Goal: Task Accomplishment & Management: Manage account settings

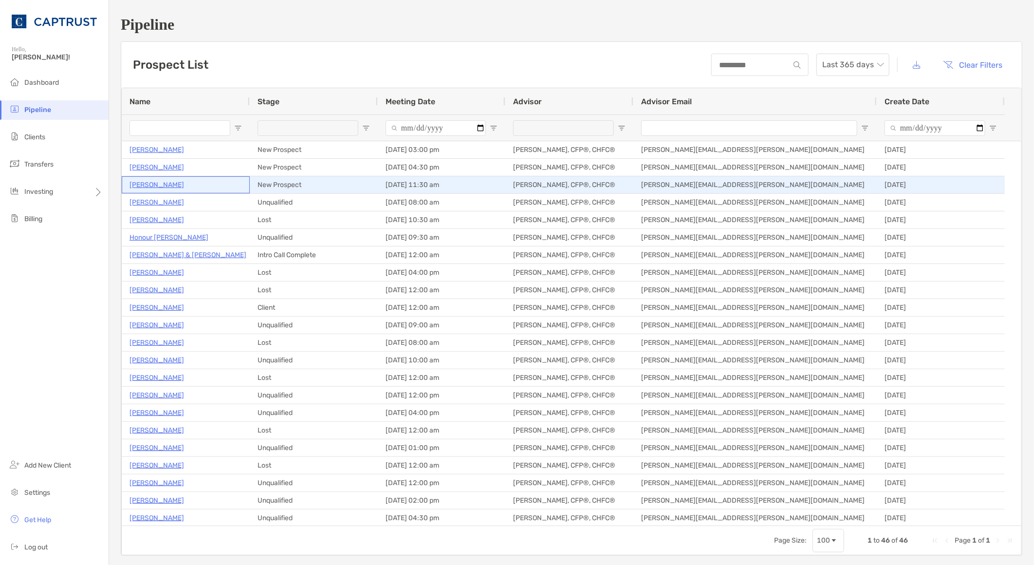
click at [161, 183] on p "Joel Lemmerman" at bounding box center [156, 185] width 55 height 12
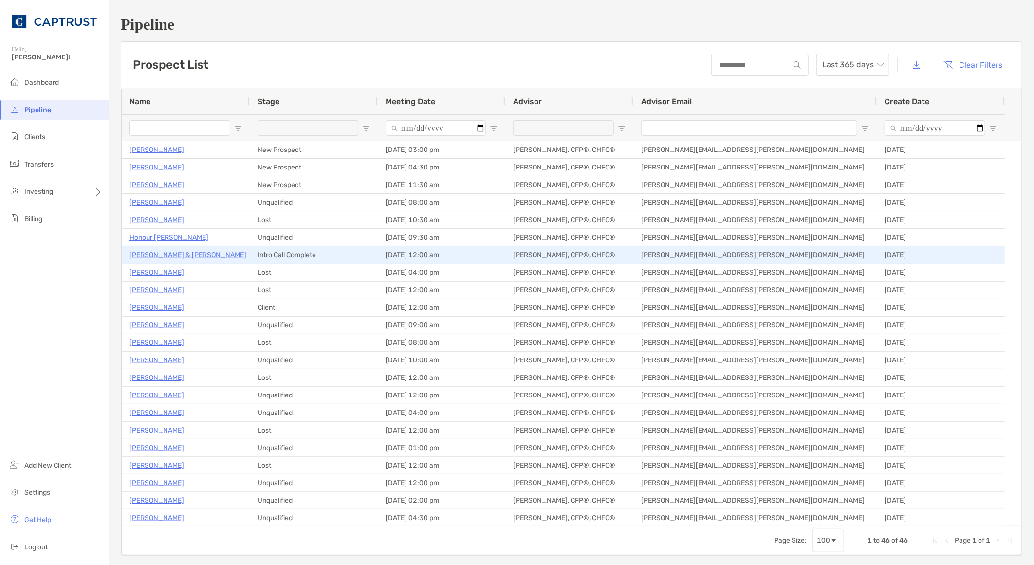
click at [176, 256] on p "[PERSON_NAME] & [PERSON_NAME]" at bounding box center [187, 255] width 117 height 12
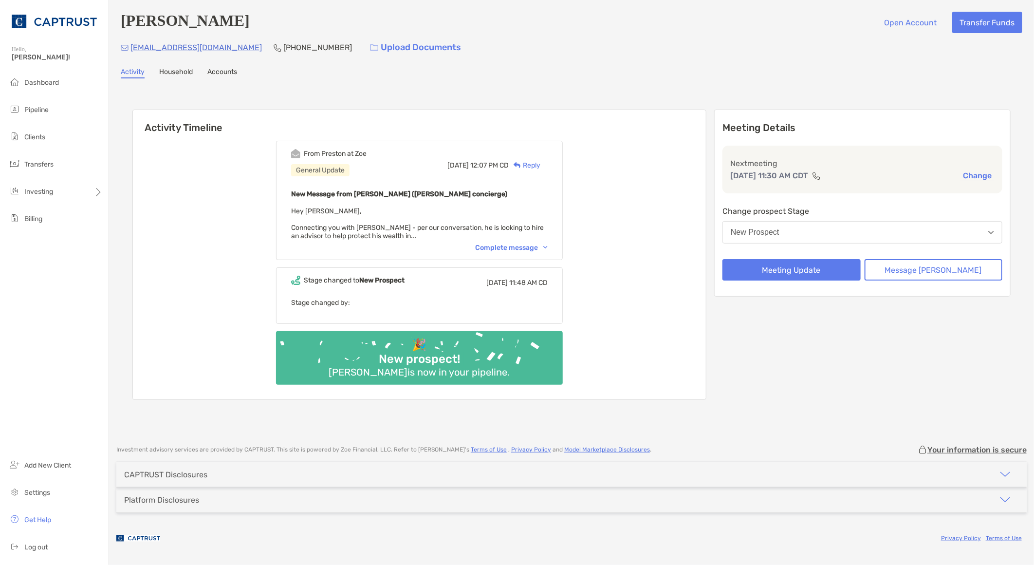
click at [548, 246] on img at bounding box center [545, 247] width 4 height 3
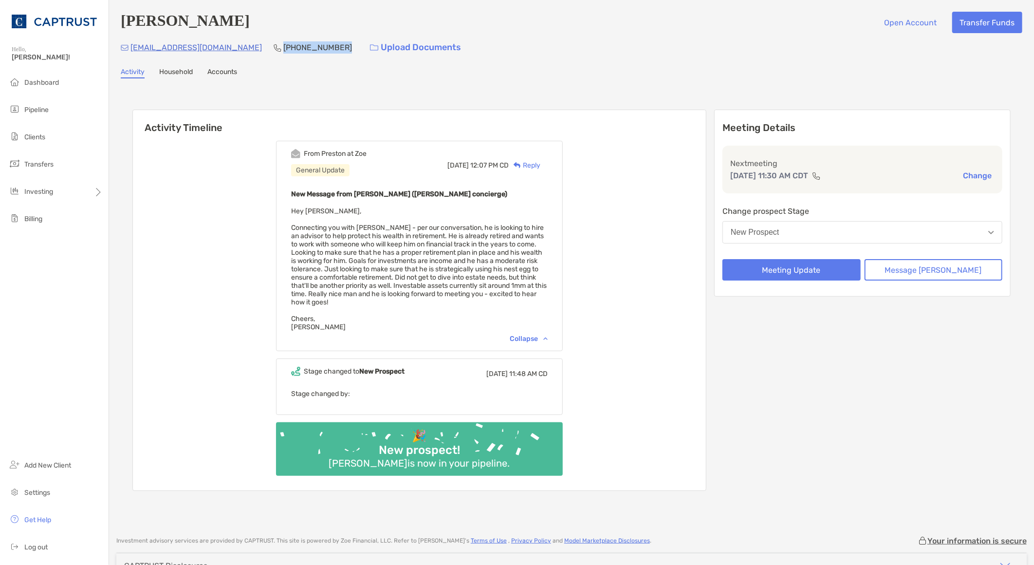
drag, startPoint x: 305, startPoint y: 50, endPoint x: 252, endPoint y: 49, distance: 53.1
click at [283, 49] on p "[PHONE_NUMBER]" at bounding box center [317, 47] width 69 height 12
copy p "(651) 269-1663"
drag, startPoint x: 923, startPoint y: 403, endPoint x: 889, endPoint y: 405, distance: 34.2
click at [923, 403] on div "Meeting Details Next meeting Oct 1, 11:30 AM CDT Change Change prospect Stage N…" at bounding box center [862, 300] width 296 height 381
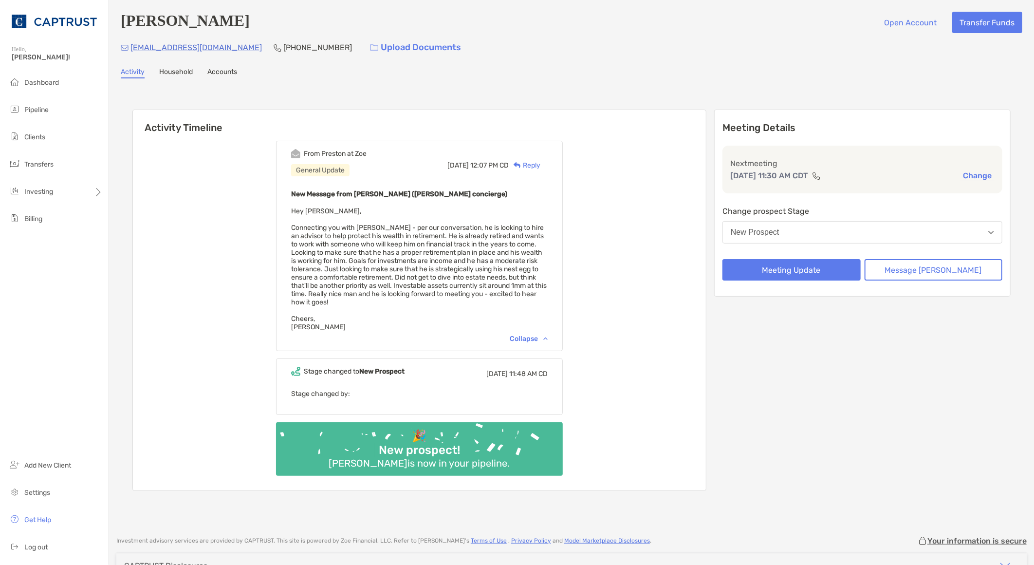
click at [637, 323] on div "From Preston at Zoe General Update Tue, Sep 23 12:07 PM CD Reply New Message fr…" at bounding box center [419, 311] width 573 height 357
click at [824, 236] on button "New Prospect" at bounding box center [862, 232] width 280 height 22
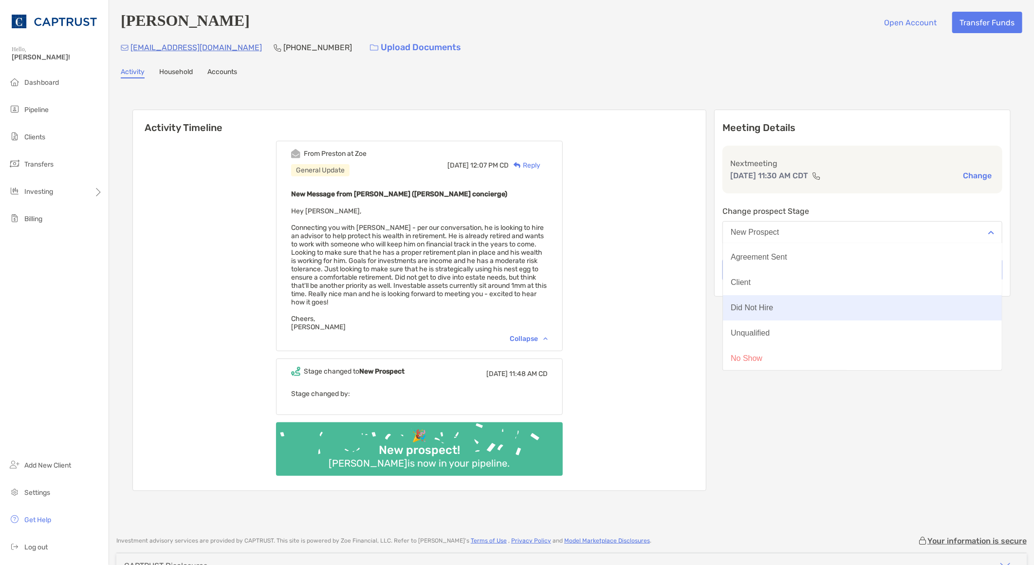
scroll to position [75, 0]
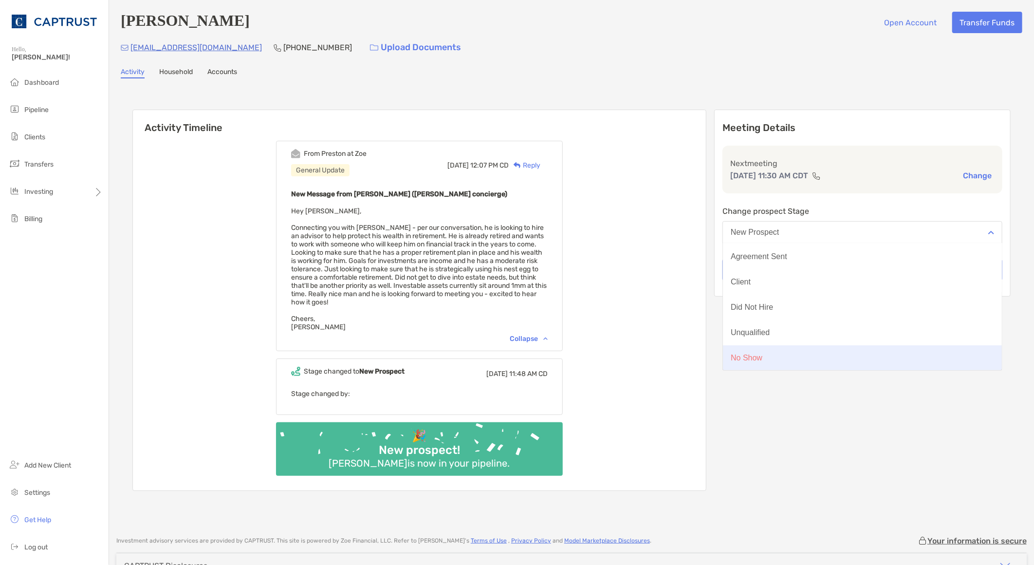
click at [805, 362] on button "No Show" at bounding box center [862, 357] width 279 height 25
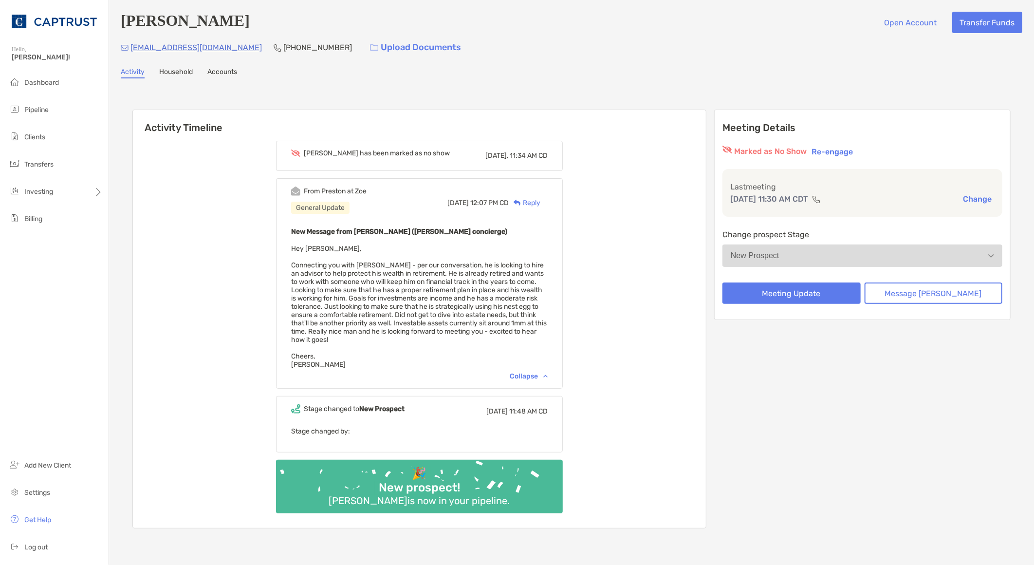
click at [816, 361] on div "Meeting Details Marked as No Show Re-engage Last meeting Oct 1, 11:30 AM CDT Ch…" at bounding box center [862, 319] width 296 height 419
click at [813, 294] on button "Meeting Update" at bounding box center [791, 292] width 138 height 21
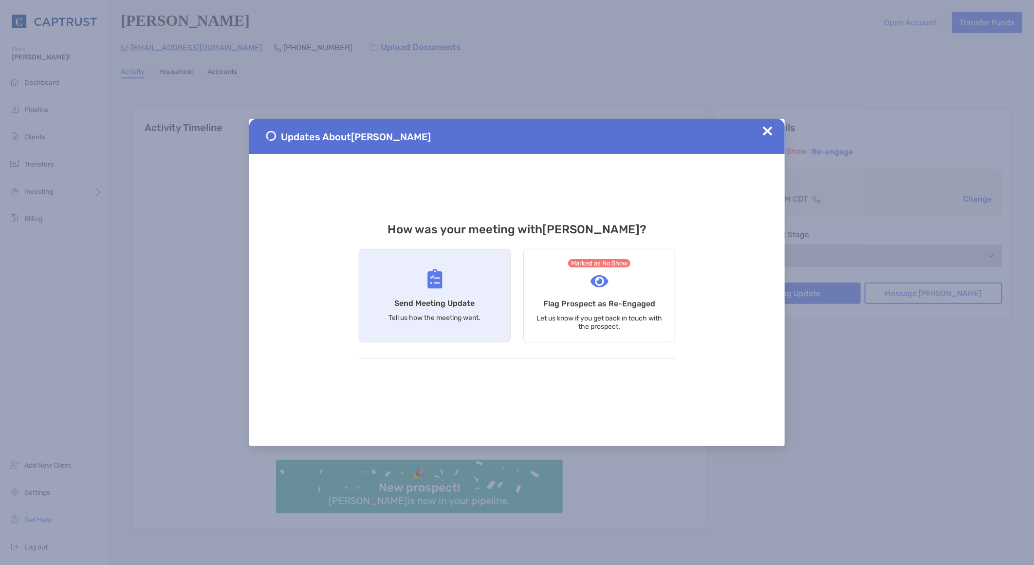
click at [430, 286] on img at bounding box center [434, 279] width 15 height 20
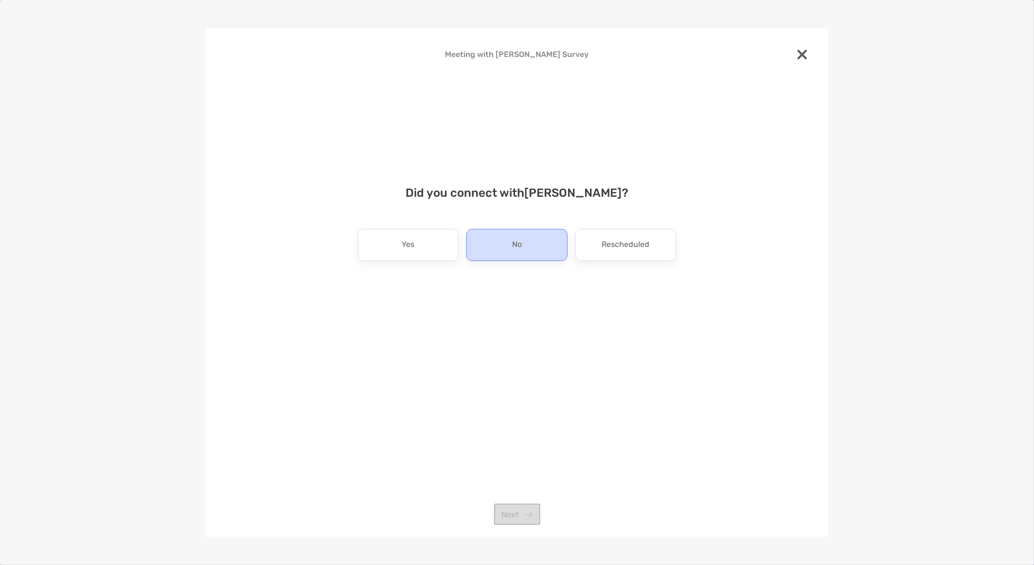
click at [544, 255] on div "No" at bounding box center [516, 245] width 101 height 32
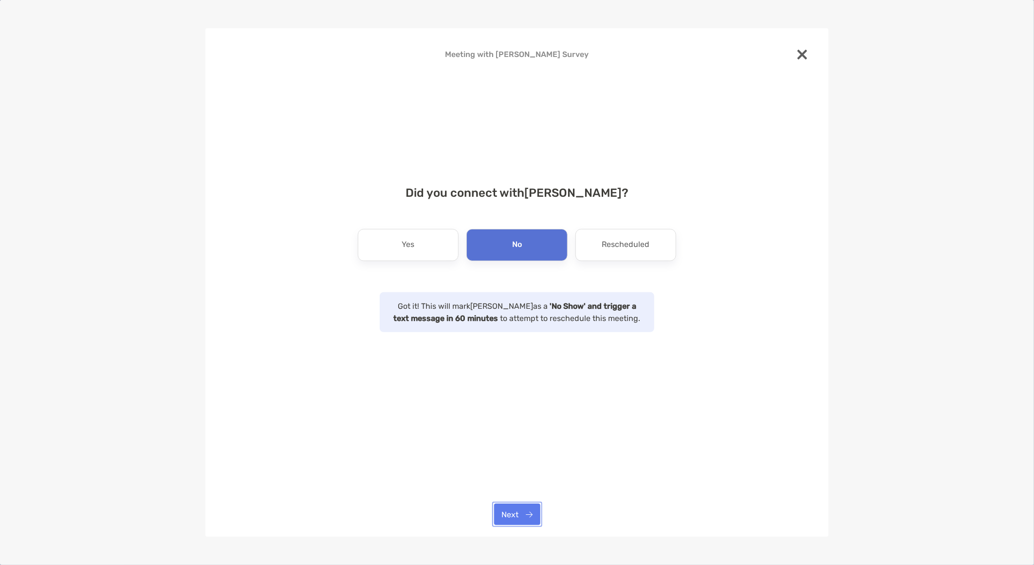
click at [526, 523] on button "Next" at bounding box center [517, 513] width 46 height 21
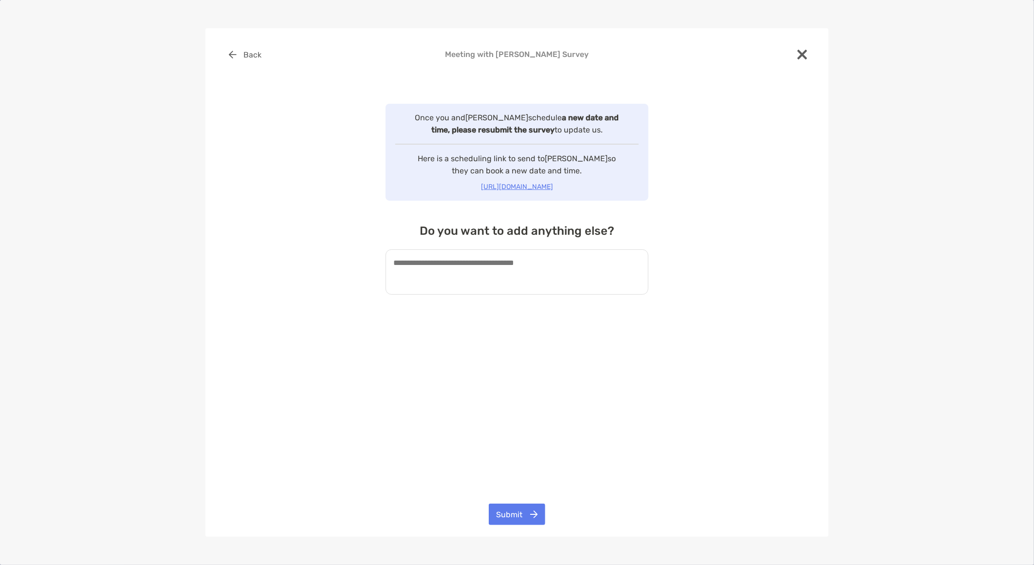
click at [454, 294] on textarea at bounding box center [517, 271] width 263 height 45
click at [606, 279] on textarea "**********" at bounding box center [517, 271] width 263 height 45
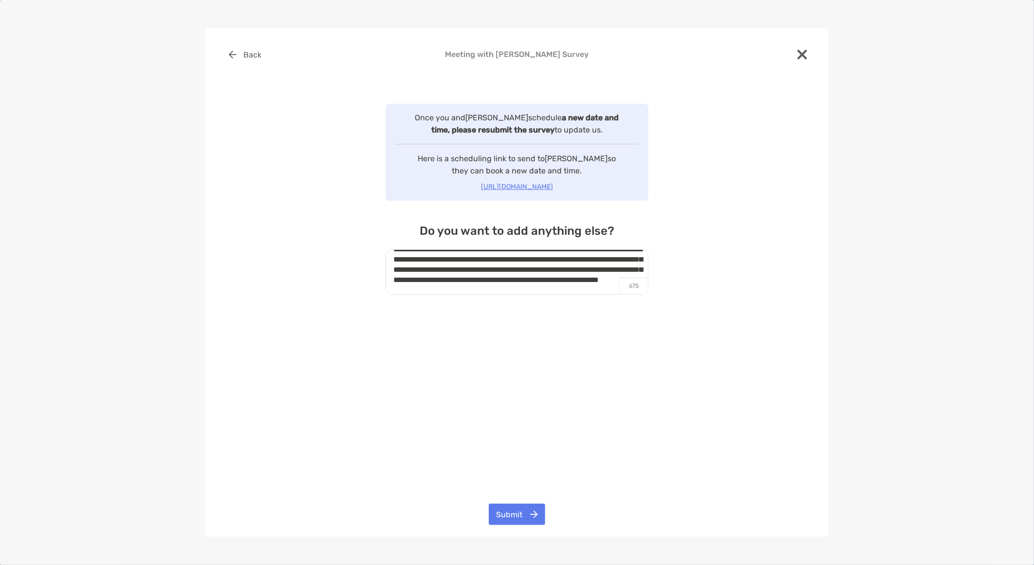
scroll to position [24, 0]
type textarea "**********"
drag, startPoint x: 505, startPoint y: 505, endPoint x: 610, endPoint y: 406, distance: 144.6
click at [505, 505] on button "Submit" at bounding box center [517, 513] width 56 height 21
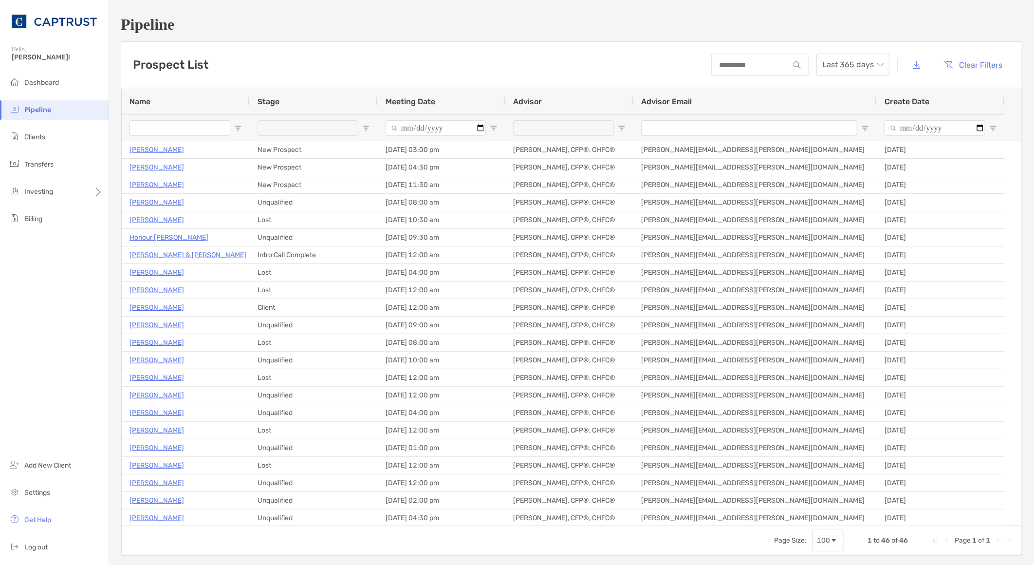
click at [27, 361] on div "Dashboard Pipeline Clients Transfers Investing Billing Add New Client Settings …" at bounding box center [54, 319] width 109 height 492
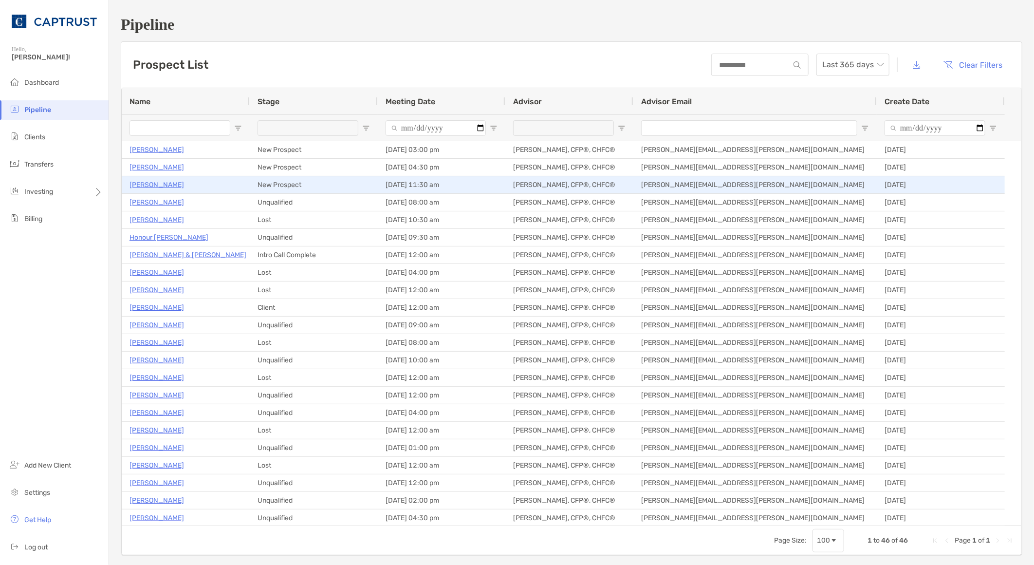
click at [167, 184] on p "Joel Lemmerman" at bounding box center [156, 185] width 55 height 12
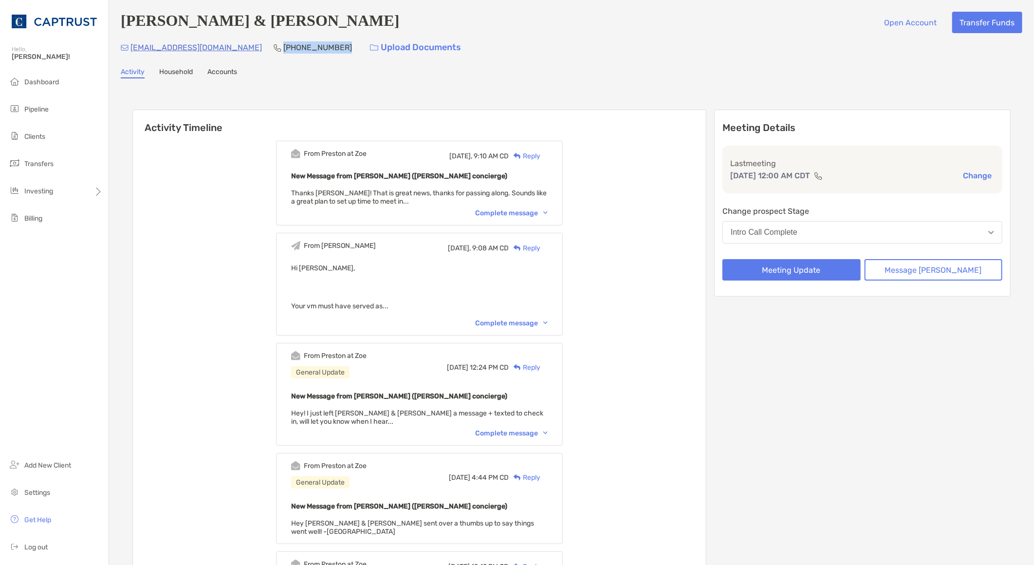
click at [248, 47] on div "boncokimco@hotmail.com (612) 363-3051 Upload Documents" at bounding box center [571, 47] width 901 height 21
copy p "(612) 363-3051"
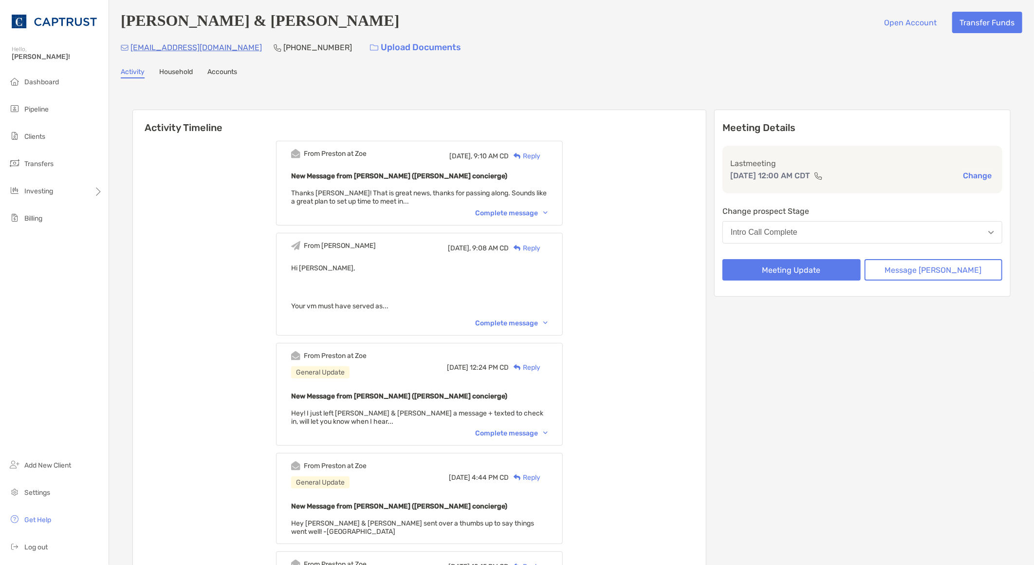
drag, startPoint x: 192, startPoint y: 324, endPoint x: 198, endPoint y: 321, distance: 6.5
drag, startPoint x: 734, startPoint y: 431, endPoint x: 747, endPoint y: 447, distance: 20.4
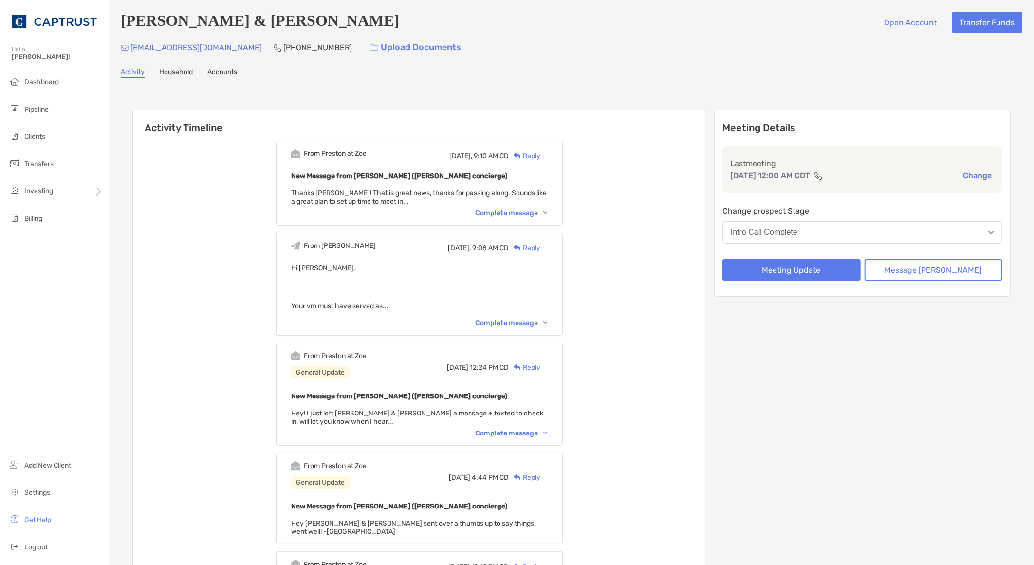
click at [797, 236] on div "Intro Call Complete" at bounding box center [764, 232] width 67 height 9
click at [812, 237] on button "Intro Call Complete" at bounding box center [862, 232] width 280 height 22
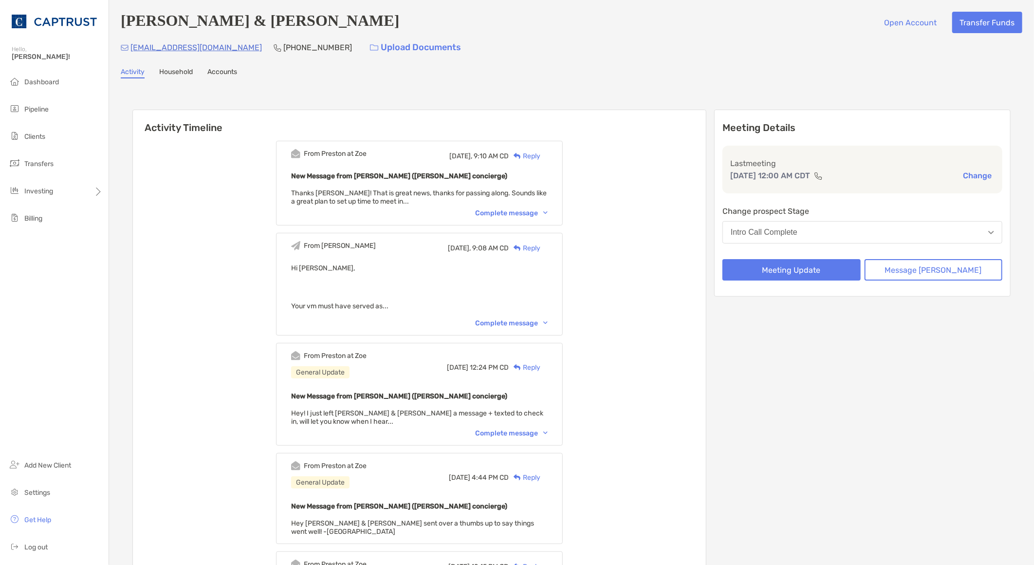
click at [540, 159] on div "Reply" at bounding box center [525, 156] width 32 height 10
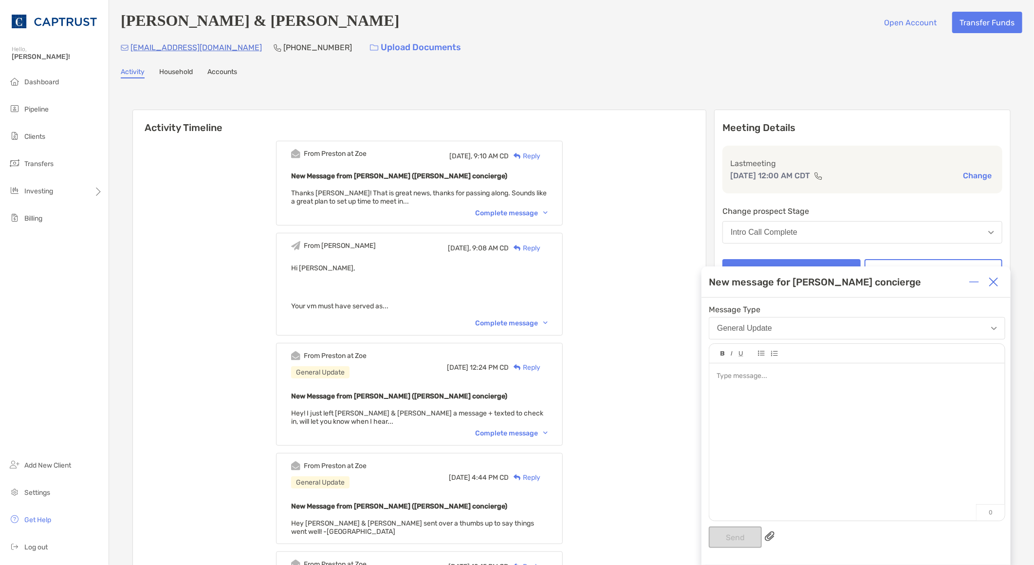
drag, startPoint x: 844, startPoint y: 404, endPoint x: 844, endPoint y: 387, distance: 17.0
click at [844, 403] on div at bounding box center [856, 436] width 295 height 147
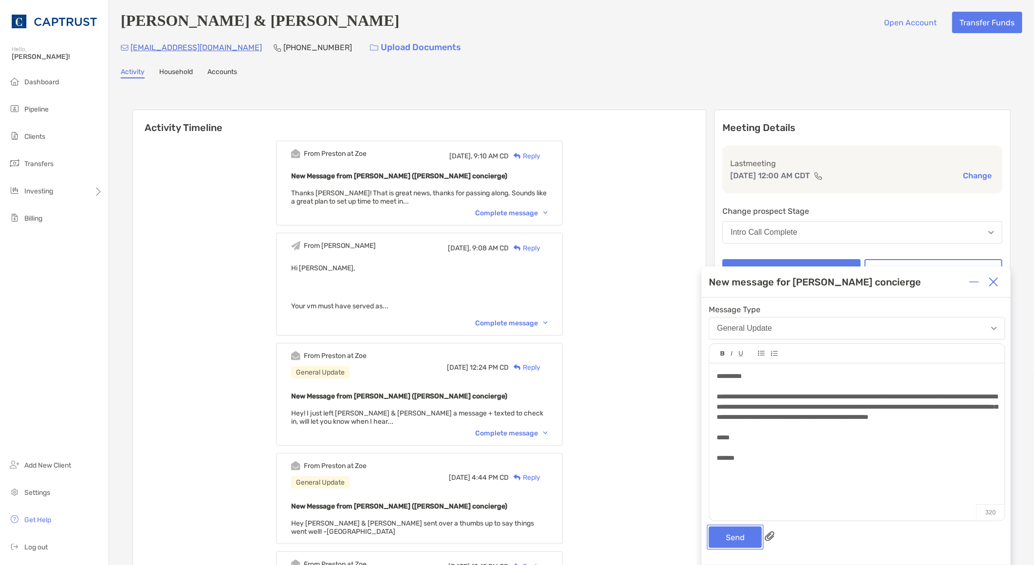
click at [733, 530] on button "Send" at bounding box center [735, 536] width 53 height 21
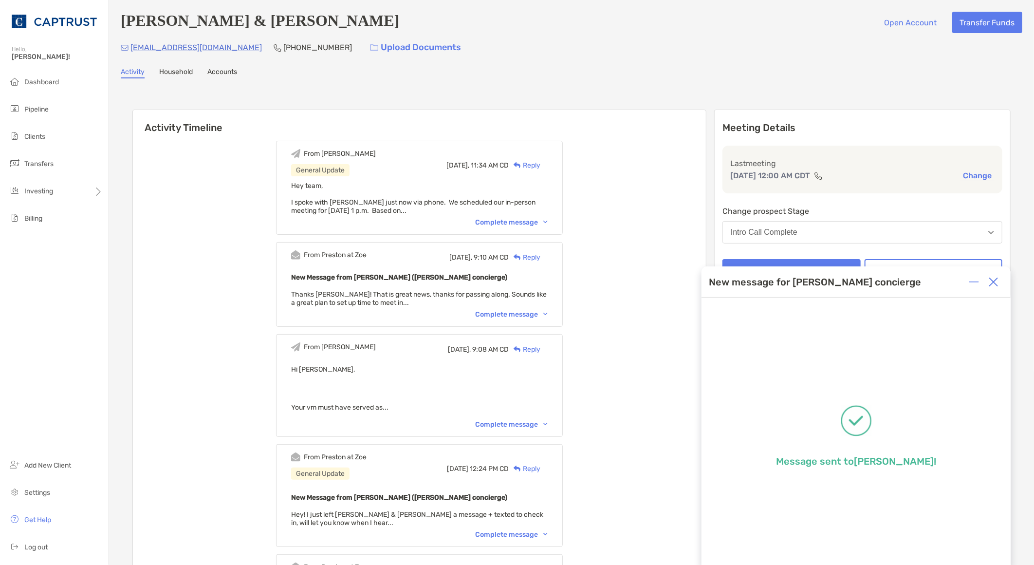
click at [994, 279] on img at bounding box center [994, 282] width 10 height 10
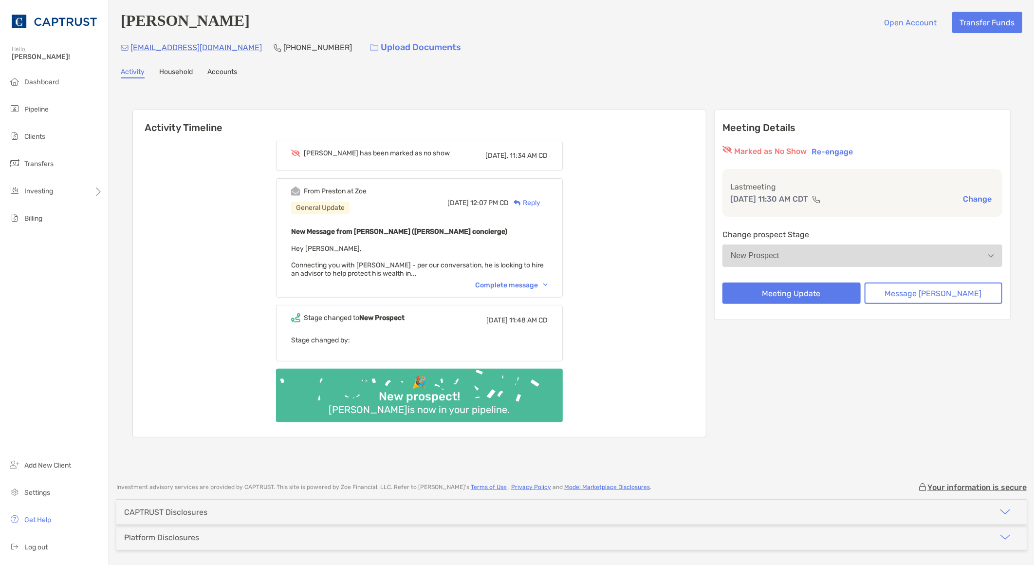
drag, startPoint x: 655, startPoint y: 310, endPoint x: 657, endPoint y: 322, distance: 12.9
click at [655, 310] on div "Joel has been marked as no show Today, 11:34 AM CD From Preston at Zoe General …" at bounding box center [419, 284] width 573 height 303
